Goal: Browse casually: Explore the website without a specific task or goal

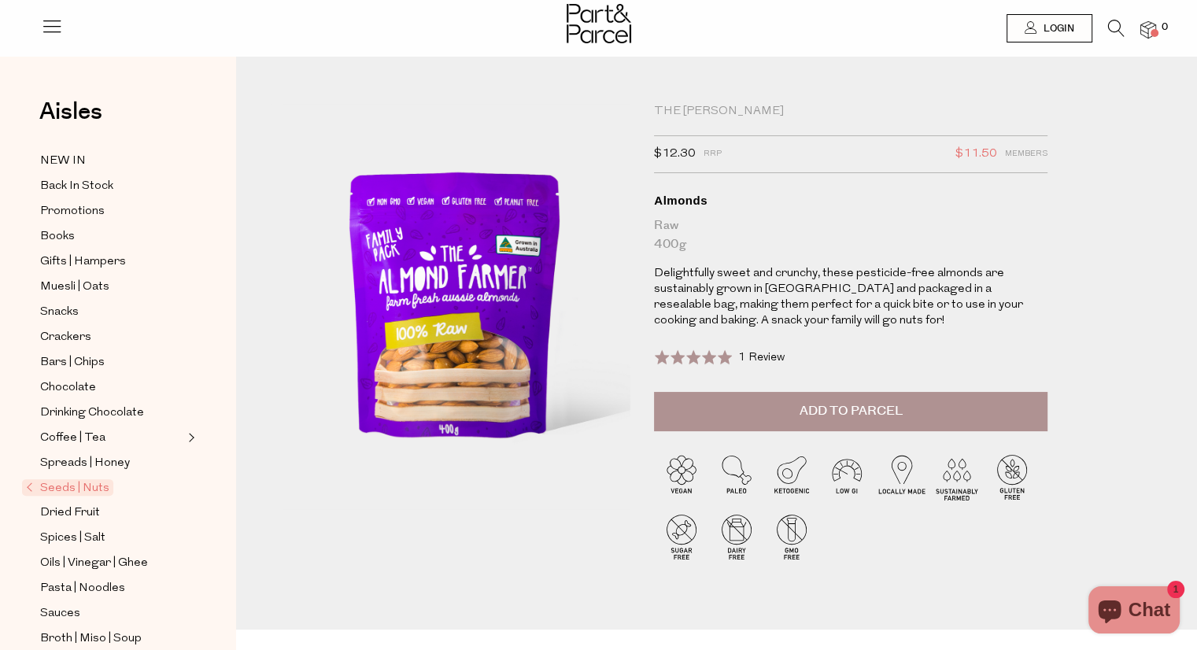
click at [601, 17] on img at bounding box center [599, 23] width 65 height 39
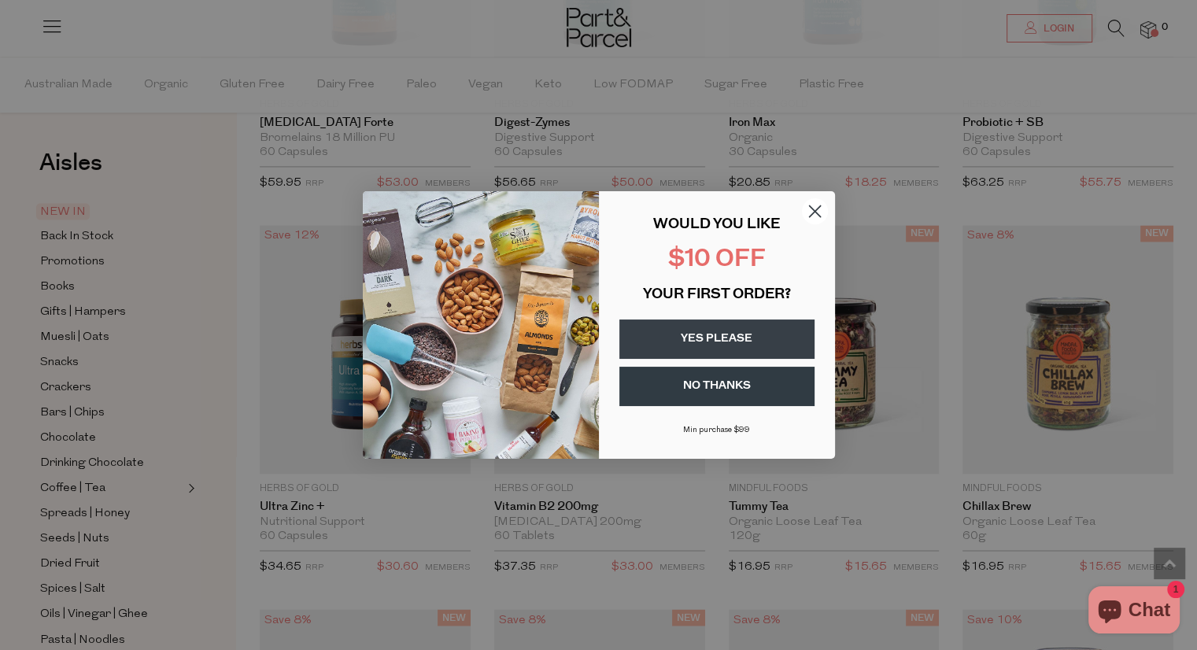
scroll to position [2483, 0]
